Goal: Task Accomplishment & Management: Complete application form

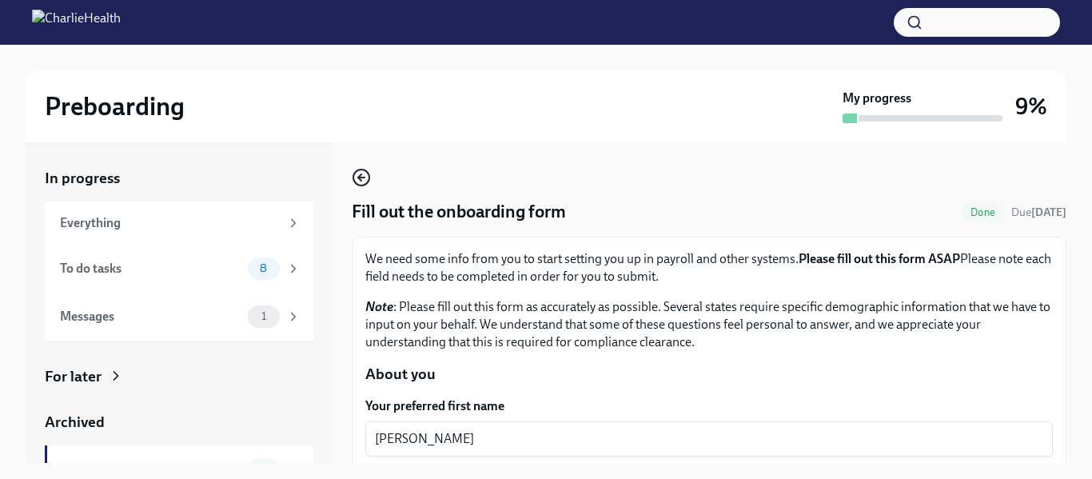
click at [362, 183] on icon "button" at bounding box center [361, 177] width 19 height 19
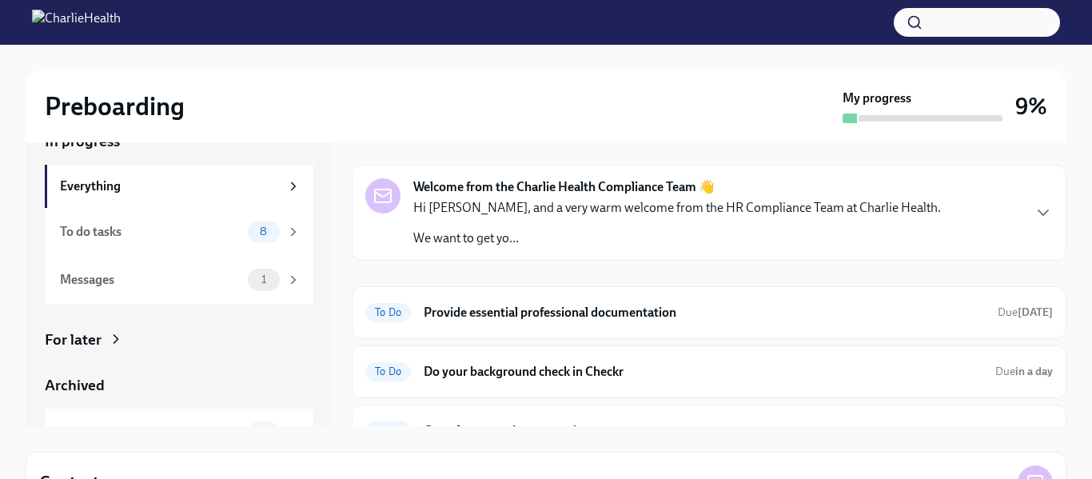
scroll to position [38, 0]
click at [825, 316] on h6 "Provide essential professional documentation" at bounding box center [704, 312] width 561 height 18
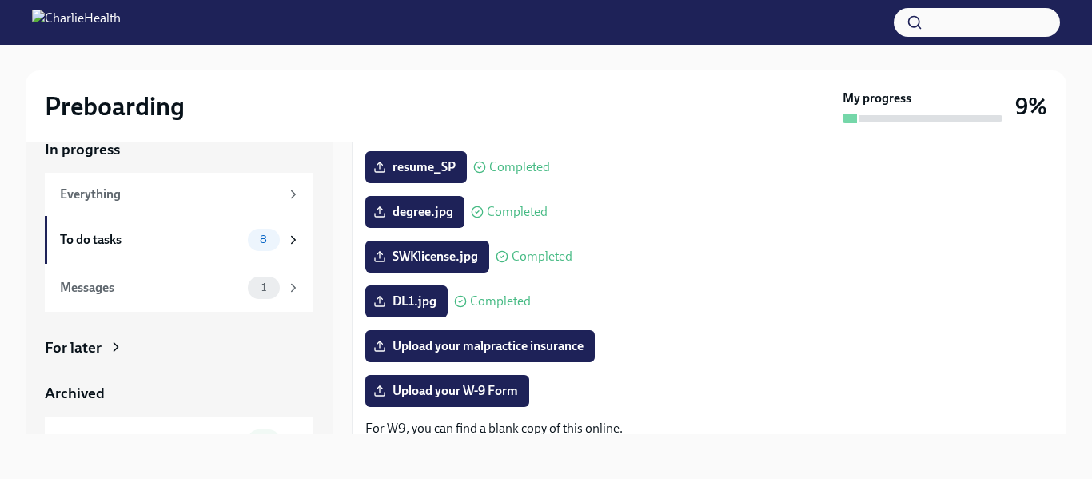
scroll to position [195, 0]
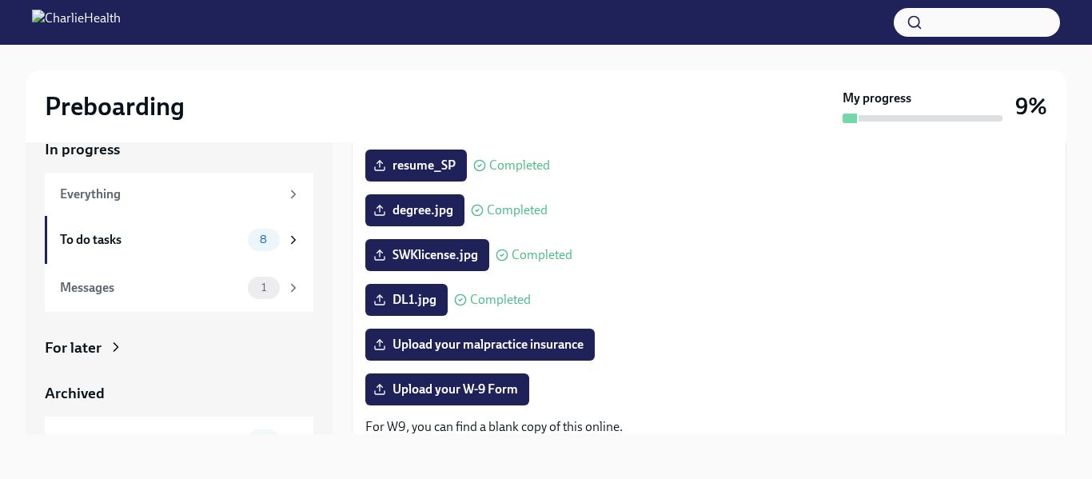
click at [1037, 176] on div "resume_SP Completed" at bounding box center [709, 166] width 688 height 32
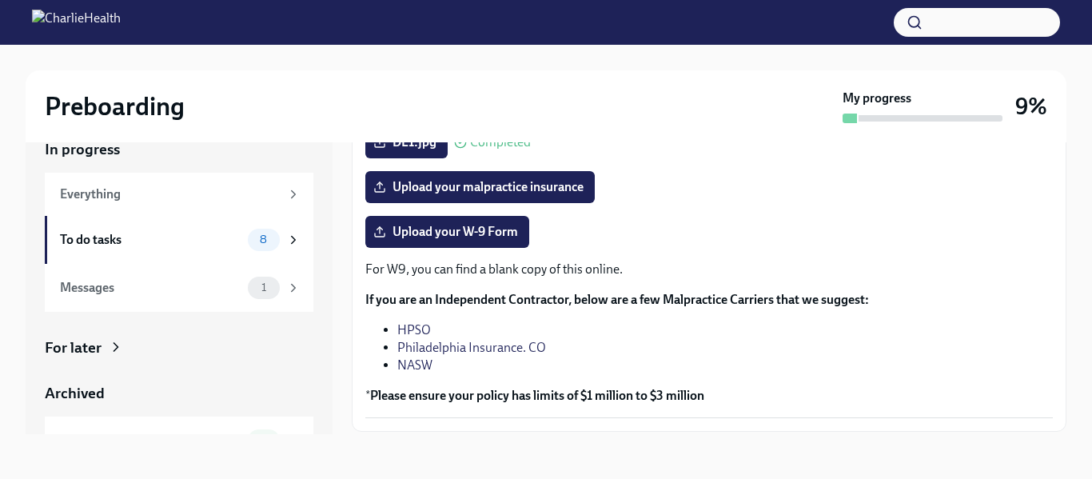
scroll to position [355, 0]
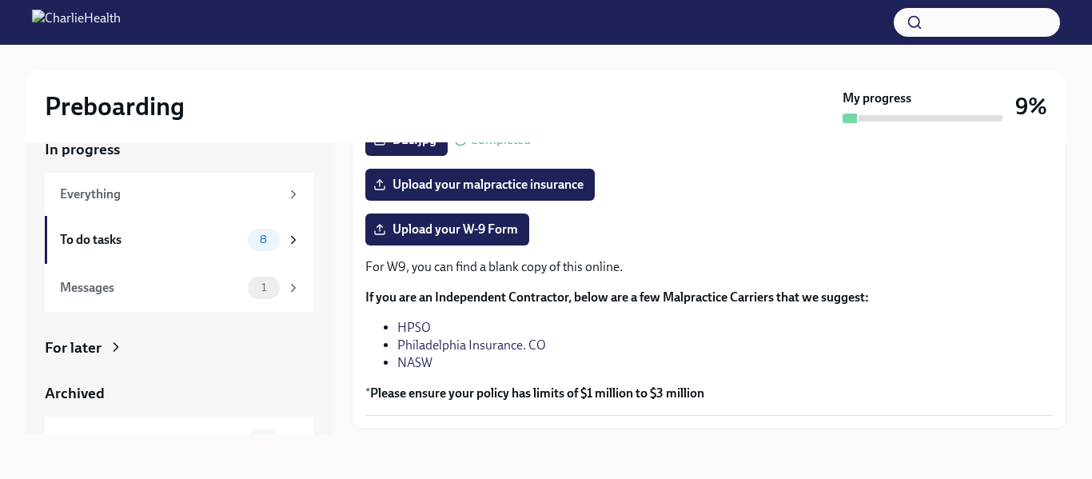
click at [413, 325] on link "HPSO" at bounding box center [414, 327] width 34 height 15
click at [480, 180] on span "Upload your malpractice insurance" at bounding box center [480, 185] width 207 height 16
click at [0, 0] on input "Upload your malpractice insurance" at bounding box center [0, 0] width 0 height 0
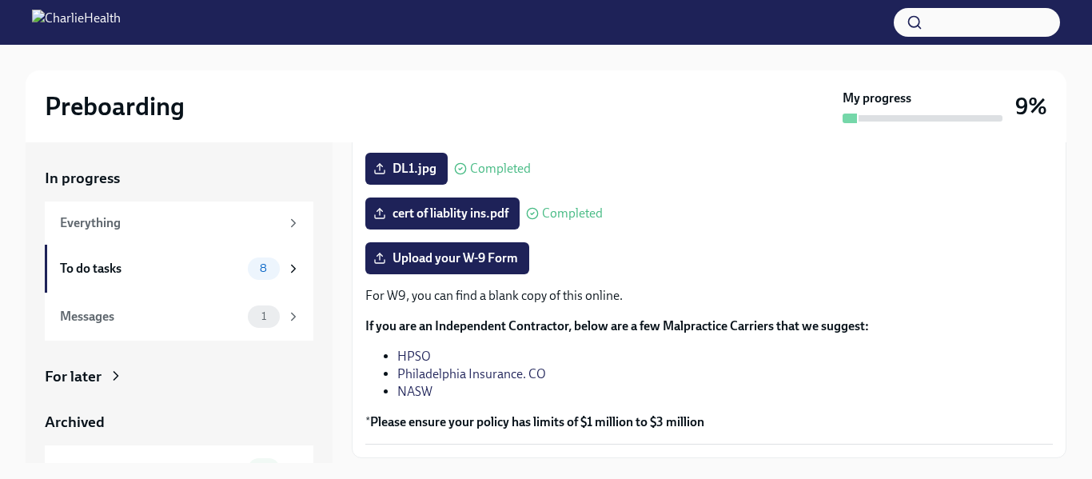
scroll to position [29, 0]
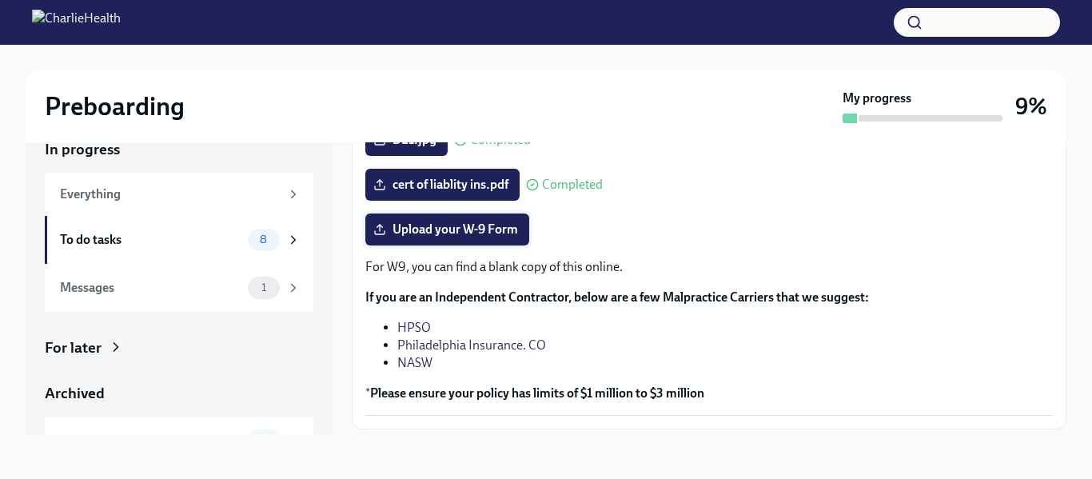
click at [496, 228] on span "Upload your W-9 Form" at bounding box center [448, 230] width 142 height 16
click at [0, 0] on input "Upload your W-9 Form" at bounding box center [0, 0] width 0 height 0
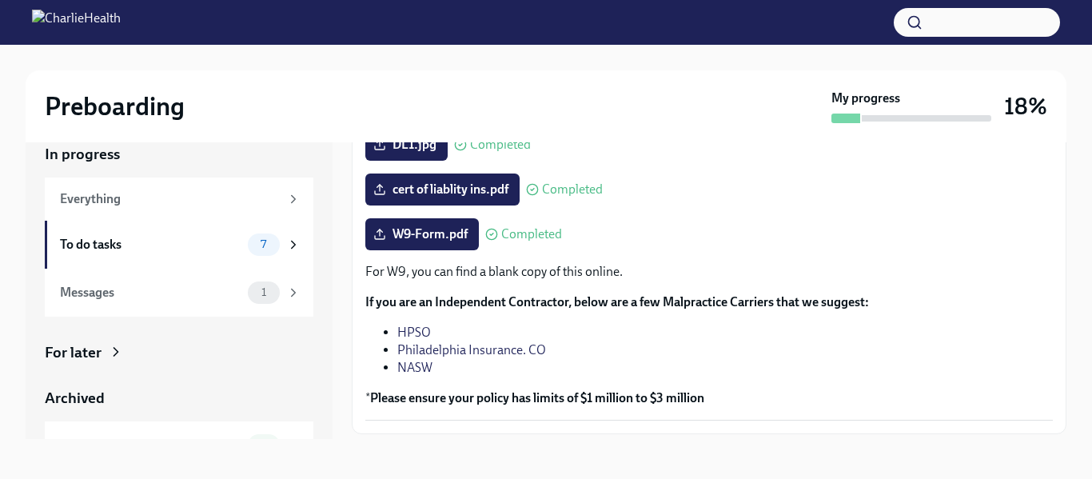
scroll to position [0, 0]
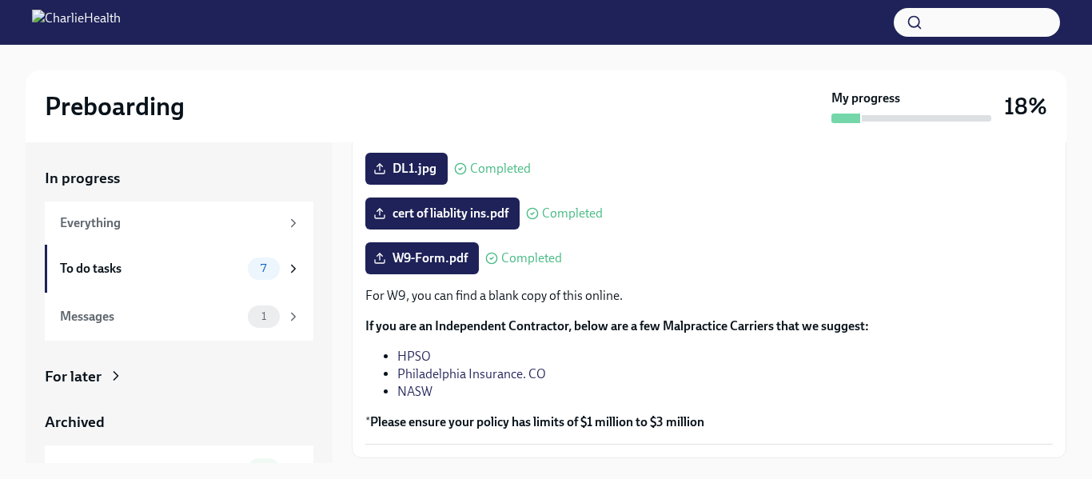
click at [978, 251] on div "W9-Form.pdf Completed" at bounding box center [709, 258] width 688 height 32
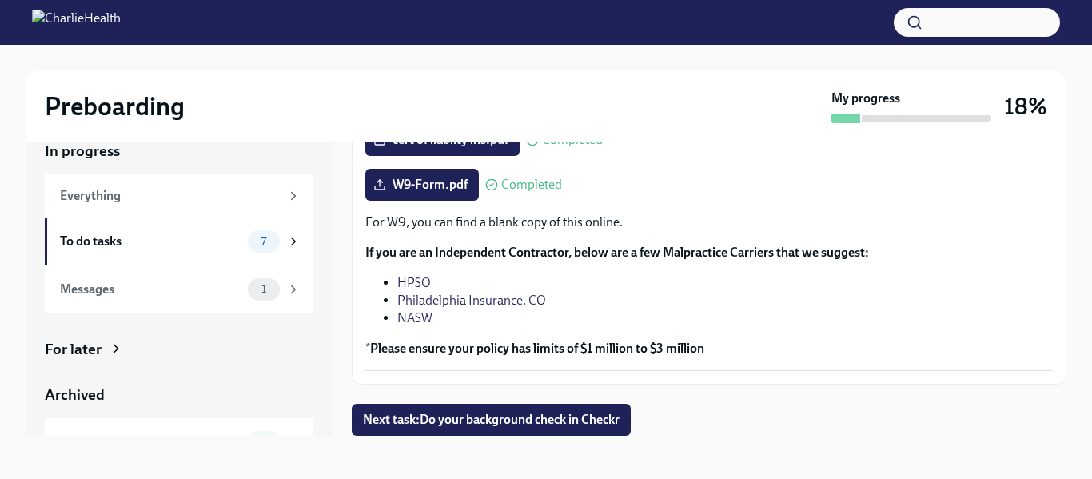
scroll to position [29, 0]
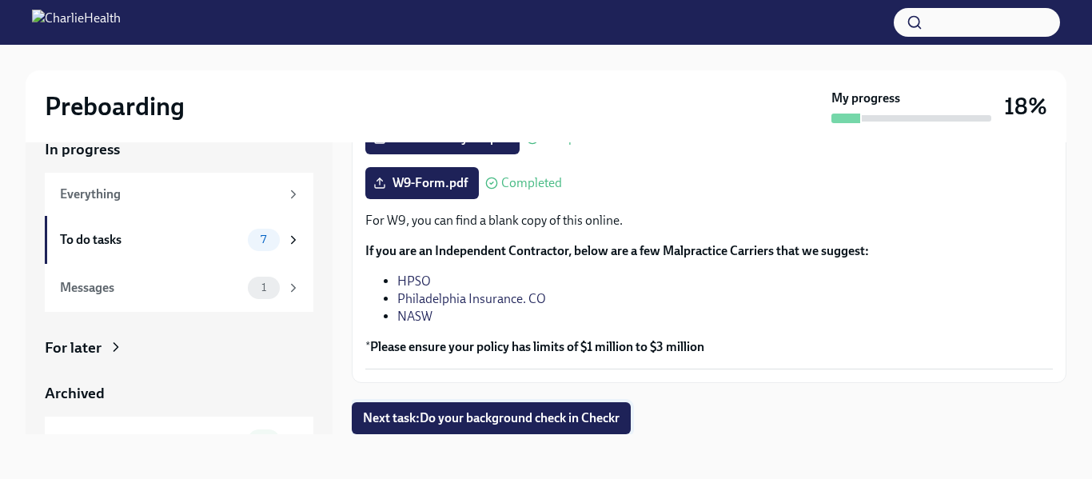
click at [529, 425] on span "Next task : Do your background check in Checkr" at bounding box center [491, 418] width 257 height 16
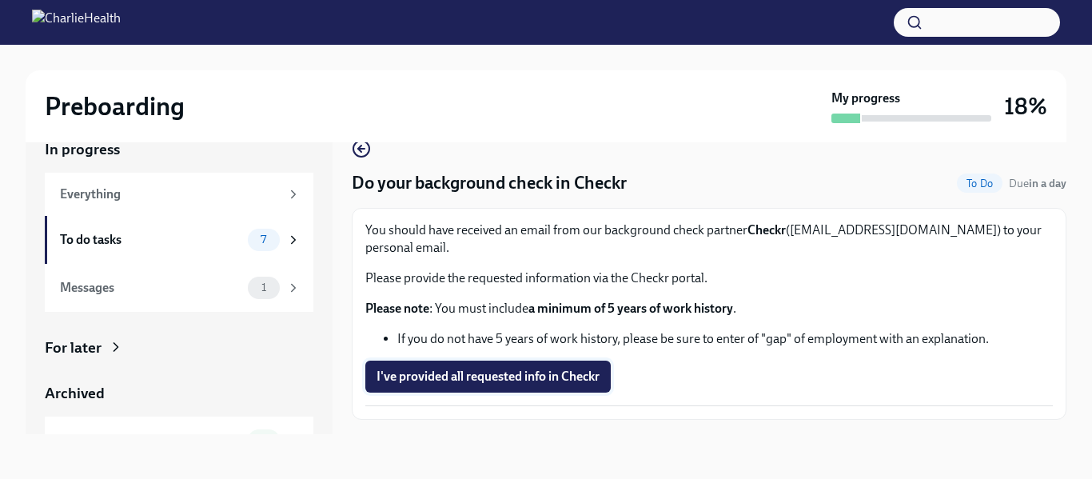
click at [452, 369] on span "I've provided all requested info in Checkr" at bounding box center [488, 377] width 223 height 16
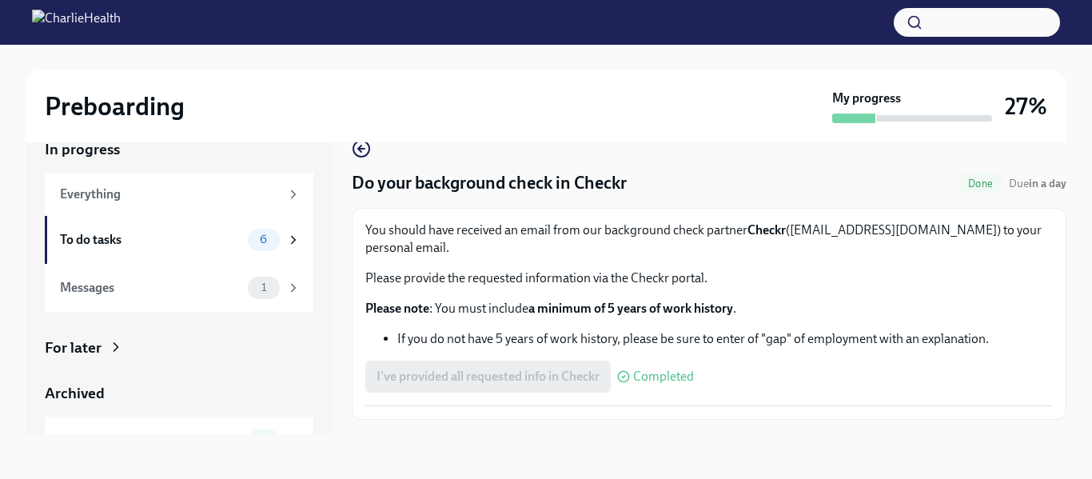
click at [1044, 336] on div "You should have received an email from our background check partner Checkr ([EM…" at bounding box center [709, 314] width 688 height 185
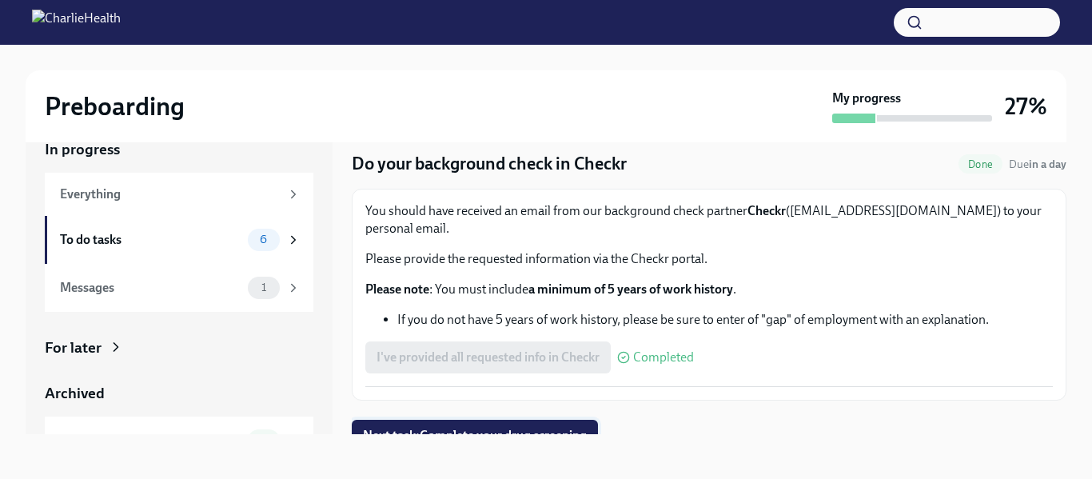
click at [463, 428] on span "Next task : Complete your drug screening" at bounding box center [475, 436] width 224 height 16
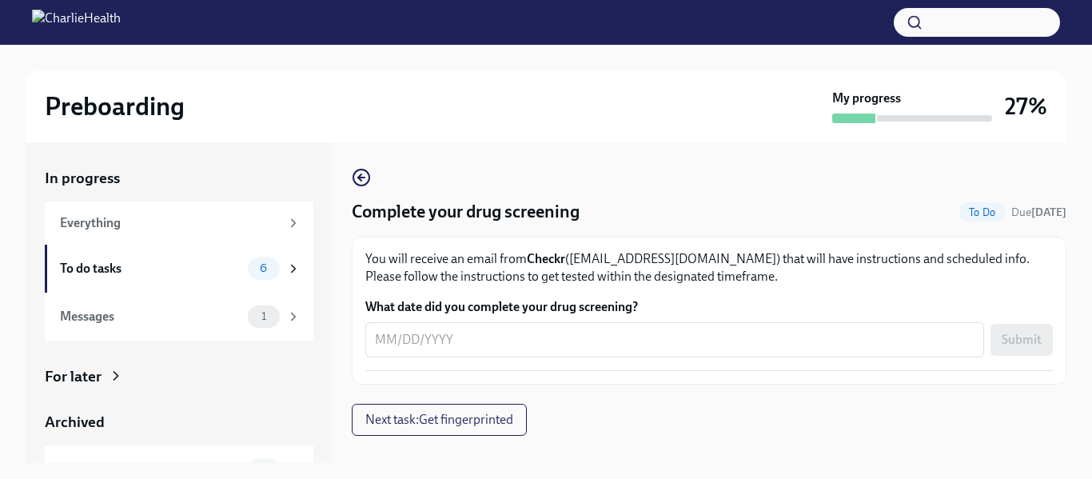
scroll to position [29, 0]
